Goal: Information Seeking & Learning: Learn about a topic

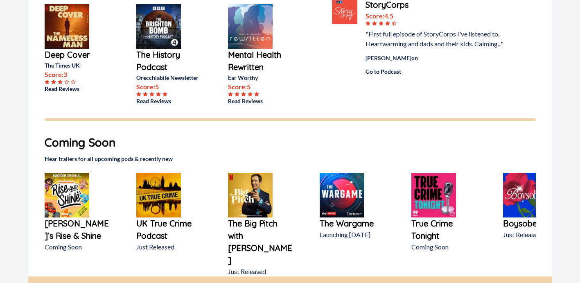
scroll to position [307, 0]
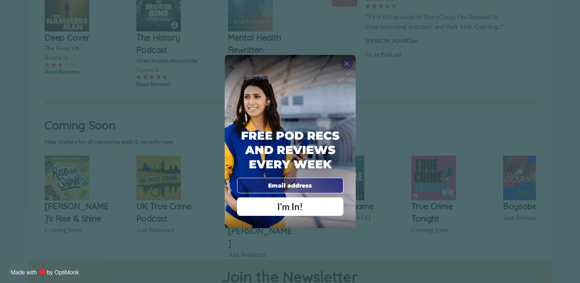
click at [348, 65] on span "X" at bounding box center [347, 63] width 6 height 8
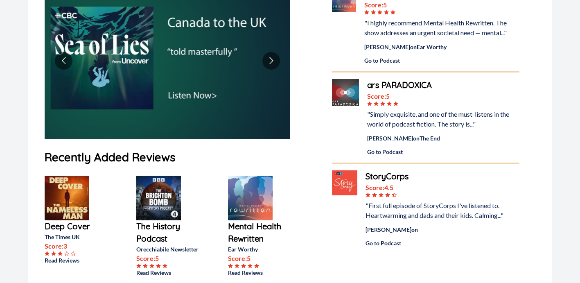
scroll to position [363, 0]
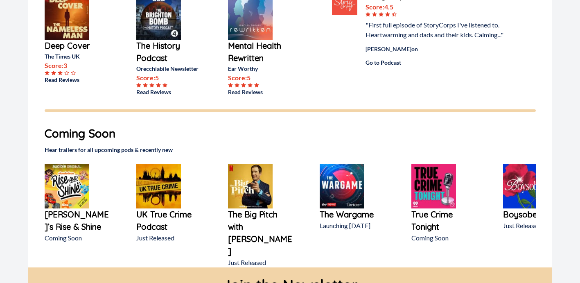
scroll to position [305, 0]
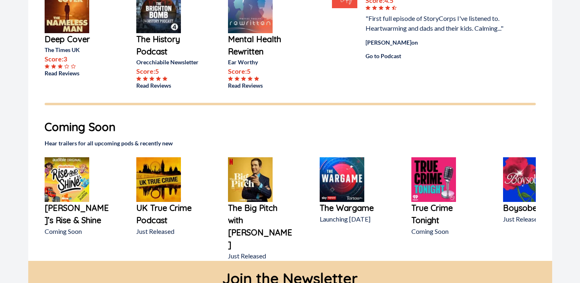
click at [259, 212] on p "The Big Pitch with [PERSON_NAME]" at bounding box center [260, 226] width 65 height 49
